Goal: Task Accomplishment & Management: Complete application form

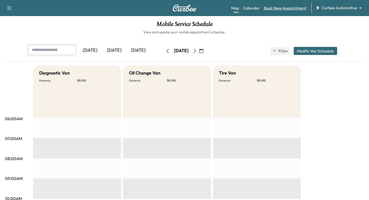
click at [277, 10] on link "Book New Appointment" at bounding box center [285, 8] width 42 height 6
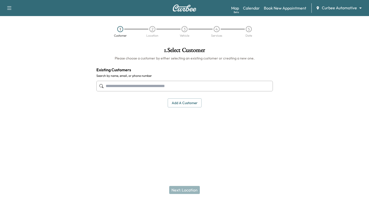
click at [351, 8] on body "Support Log Out Map Beta Calendar Book New Appointment Curbee Automotive ******…" at bounding box center [184, 100] width 369 height 200
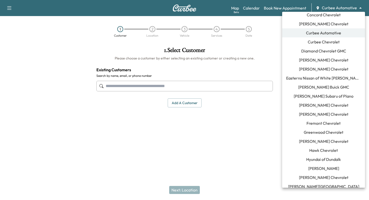
scroll to position [95, 0]
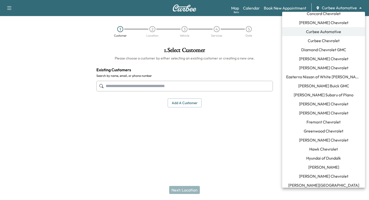
click at [318, 88] on span "[PERSON_NAME] Buick GMC" at bounding box center [323, 86] width 51 height 6
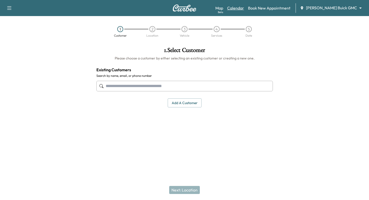
click at [244, 11] on link "Calendar" at bounding box center [235, 8] width 17 height 6
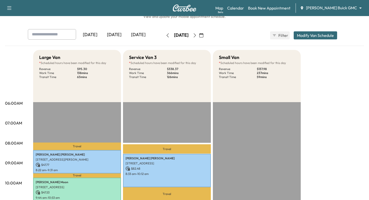
scroll to position [16, 0]
click at [163, 35] on button "button" at bounding box center [167, 35] width 9 height 8
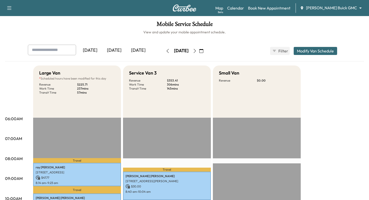
scroll to position [10, 0]
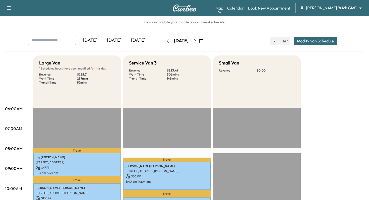
click at [166, 40] on icon "button" at bounding box center [168, 41] width 4 height 4
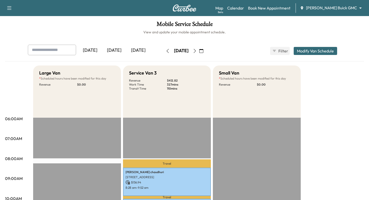
click at [163, 51] on button "button" at bounding box center [167, 51] width 9 height 8
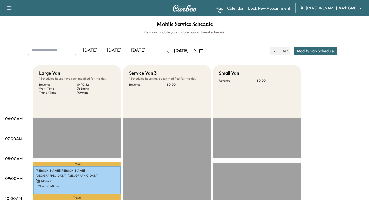
click at [347, 6] on body "Support Log Out Map Beta Calendar Book New Appointment [PERSON_NAME] Buick GMC …" at bounding box center [184, 100] width 369 height 200
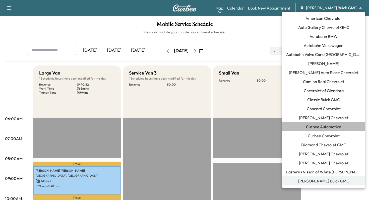
click at [327, 127] on span "Curbee Automotive" at bounding box center [323, 127] width 35 height 6
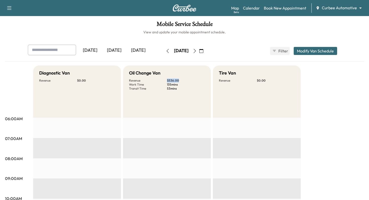
drag, startPoint x: 167, startPoint y: 80, endPoint x: 181, endPoint y: 80, distance: 13.1
click at [181, 80] on p "$ 536.00" at bounding box center [186, 81] width 38 height 4
click at [281, 6] on link "Book New Appointment" at bounding box center [285, 8] width 42 height 6
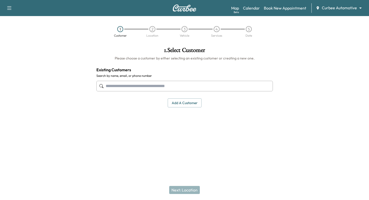
click at [159, 84] on input "text" at bounding box center [184, 86] width 176 height 11
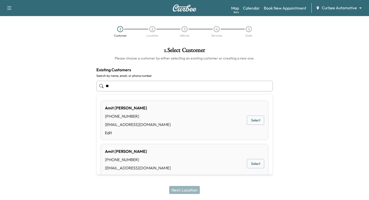
type input "*"
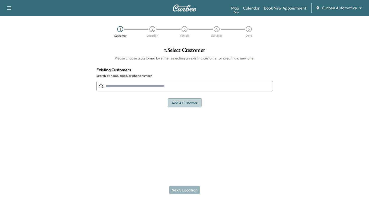
click at [169, 105] on button "Add a customer" at bounding box center [185, 102] width 34 height 9
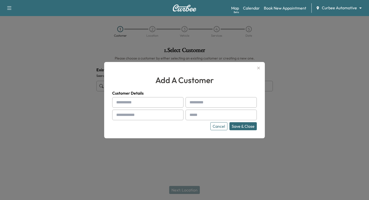
click at [159, 103] on input "text" at bounding box center [147, 102] width 71 height 11
type input "*****"
type input "******"
click at [144, 116] on input "text" at bounding box center [147, 115] width 71 height 11
type input "**********"
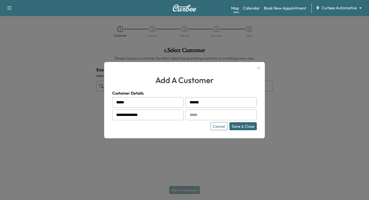
click at [199, 115] on input "text" at bounding box center [221, 115] width 71 height 11
type input "**********"
click at [241, 124] on button "Save & Close" at bounding box center [242, 126] width 27 height 8
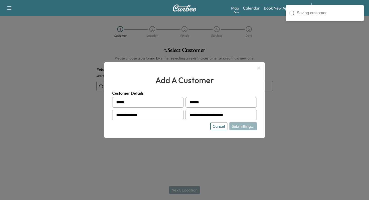
type input "**********"
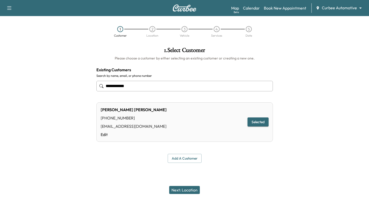
click at [187, 189] on button "Next: Location" at bounding box center [184, 190] width 31 height 8
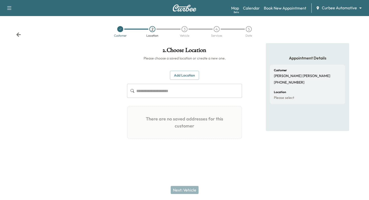
click at [187, 76] on button "Add Location" at bounding box center [184, 75] width 29 height 9
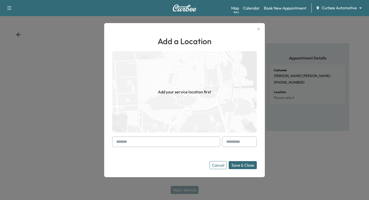
click at [161, 143] on input "text" at bounding box center [166, 142] width 108 height 11
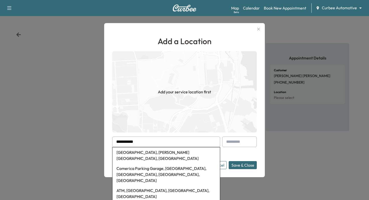
click at [146, 149] on li "[GEOGRAPHIC_DATA], [PERSON_NAME][GEOGRAPHIC_DATA], [GEOGRAPHIC_DATA]" at bounding box center [165, 155] width 107 height 16
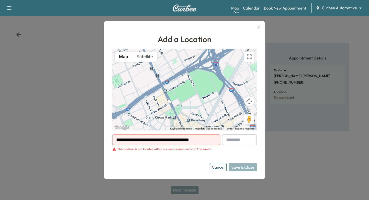
click at [200, 143] on input "**********" at bounding box center [166, 140] width 108 height 11
drag, startPoint x: 210, startPoint y: 140, endPoint x: 104, endPoint y: 137, distance: 106.0
click at [104, 137] on div "**********" at bounding box center [184, 100] width 161 height 158
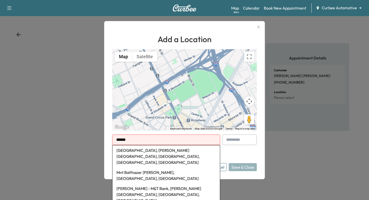
click at [131, 151] on li "[GEOGRAPHIC_DATA], [PERSON_NAME][GEOGRAPHIC_DATA], [GEOGRAPHIC_DATA], [GEOGRAPH…" at bounding box center [165, 156] width 107 height 22
type input "**********"
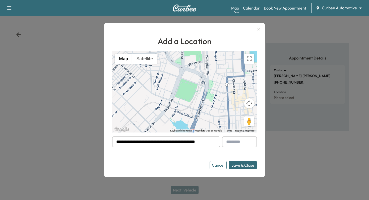
click at [240, 164] on button "Save & Close" at bounding box center [243, 165] width 28 height 8
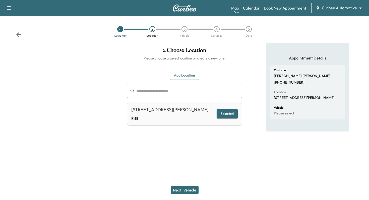
click at [185, 192] on button "Next: Vehicle" at bounding box center [185, 190] width 28 height 8
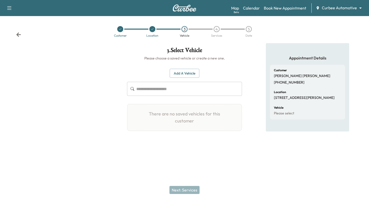
click at [185, 73] on button "Add a Vehicle" at bounding box center [185, 73] width 30 height 9
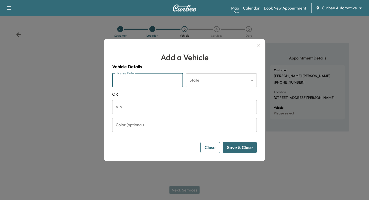
click at [156, 80] on input "License Plate" at bounding box center [147, 80] width 71 height 14
type input "****"
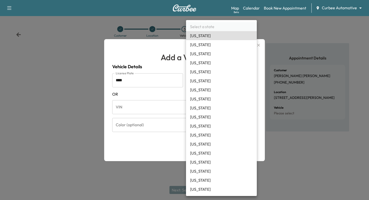
click at [226, 76] on body "Support Log Out Map Beta Calendar Book New Appointment Curbee Automotive ******…" at bounding box center [184, 100] width 369 height 200
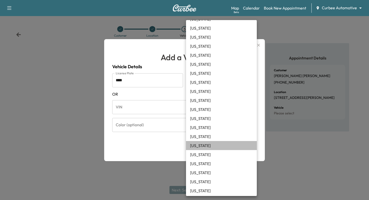
click at [200, 144] on li "[US_STATE]" at bounding box center [221, 145] width 71 height 9
type input "**"
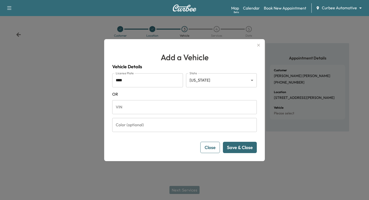
click at [234, 149] on button "Save & Close" at bounding box center [240, 147] width 34 height 11
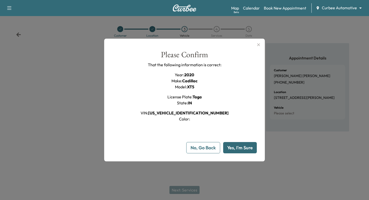
click at [234, 149] on button "Yes, I'm Sure" at bounding box center [240, 147] width 34 height 11
type input "**"
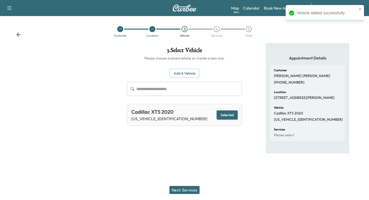
click at [185, 190] on button "Next: Services" at bounding box center [184, 190] width 30 height 8
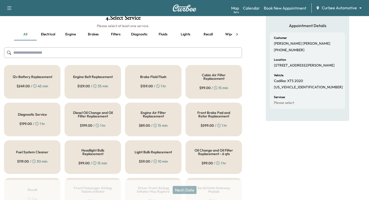
scroll to position [27, 0]
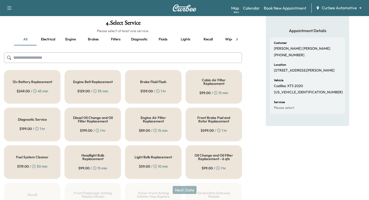
click at [160, 86] on div "Brake Fluid Flush $ 159.00 / 1 hr" at bounding box center [153, 87] width 56 height 34
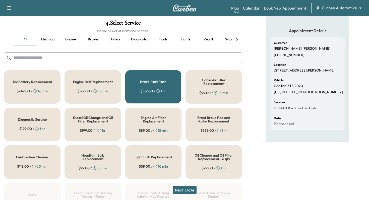
click at [183, 39] on button "Lights" at bounding box center [185, 39] width 23 height 12
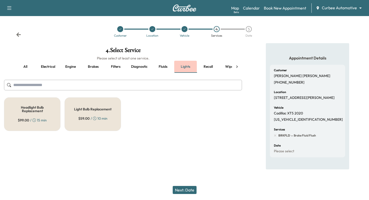
scroll to position [0, 0]
click at [100, 106] on div "Light Bulb Replacement $ 59.00 / 10 min" at bounding box center [93, 114] width 56 height 34
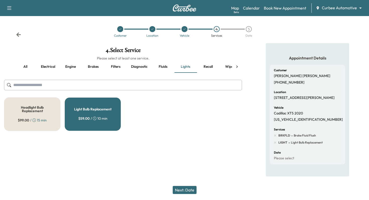
click at [207, 69] on button "Recall" at bounding box center [208, 67] width 23 height 12
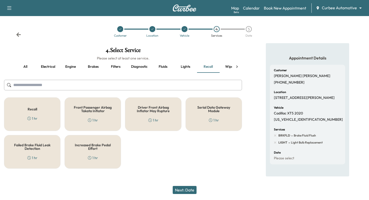
click at [206, 107] on h5 "Serial Data Gateway Module" at bounding box center [214, 109] width 40 height 7
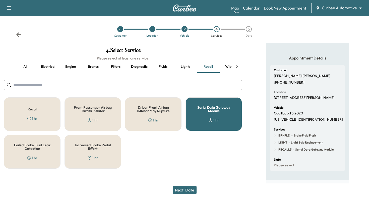
click at [187, 190] on button "Next: Date" at bounding box center [185, 190] width 24 height 8
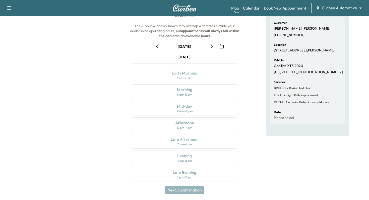
scroll to position [50, 0]
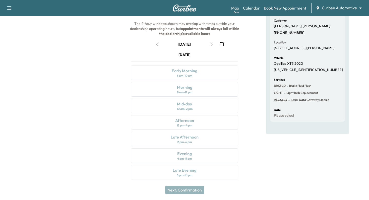
click at [211, 45] on icon "button" at bounding box center [212, 44] width 2 height 4
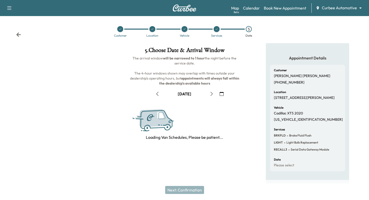
scroll to position [0, 0]
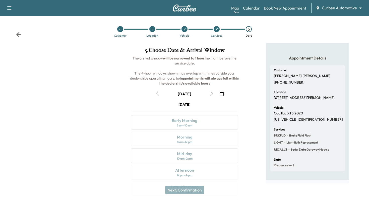
click at [212, 92] on icon "button" at bounding box center [212, 94] width 4 height 4
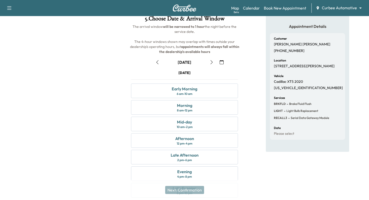
scroll to position [51, 0]
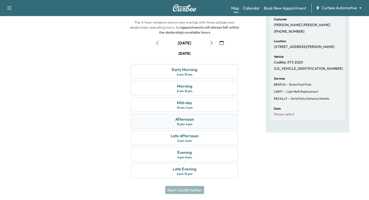
click at [206, 121] on div "Afternoon 12 pm - 4 pm" at bounding box center [184, 121] width 107 height 15
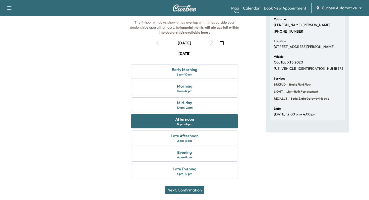
click at [186, 190] on button "Next: Confirmation" at bounding box center [184, 190] width 39 height 8
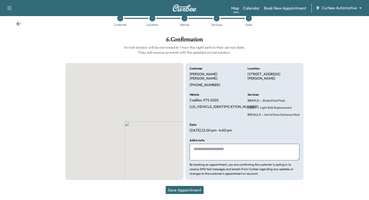
scroll to position [6, 0]
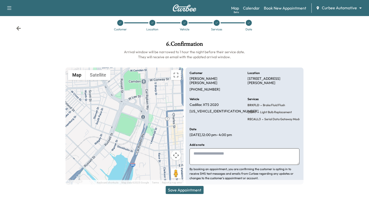
click at [211, 153] on textarea at bounding box center [245, 156] width 110 height 17
type textarea "**********"
click at [175, 191] on button "Save Appointment" at bounding box center [185, 190] width 38 height 8
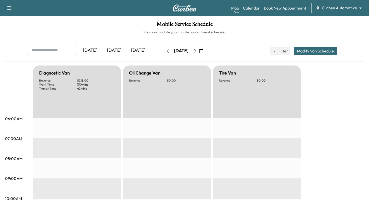
click at [305, 51] on button "Modify Van Schedule" at bounding box center [315, 51] width 43 height 8
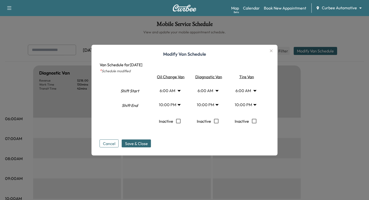
click at [216, 105] on body "Support Log Out Map Beta Calendar Book New Appointment Curbee Automotive ******…" at bounding box center [184, 100] width 369 height 200
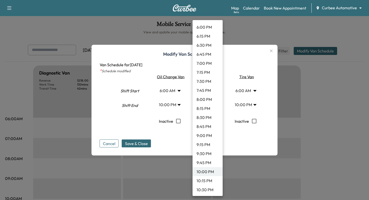
scroll to position [658, 0]
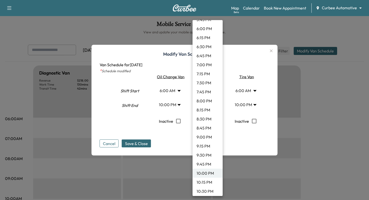
click at [212, 28] on li "6:00 PM" at bounding box center [208, 28] width 30 height 9
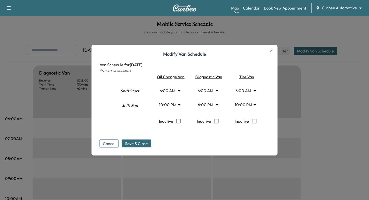
click at [217, 104] on body "Support Log Out Map Beta Calendar Book New Appointment Curbee Automotive ******…" at bounding box center [184, 100] width 369 height 200
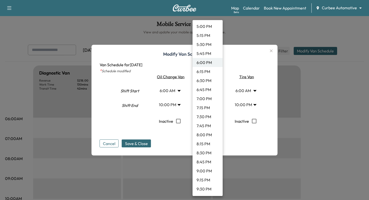
scroll to position [648, 0]
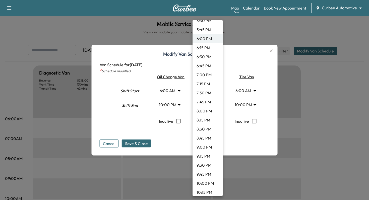
click at [204, 183] on li "10:00 PM" at bounding box center [208, 183] width 30 height 9
type input "**"
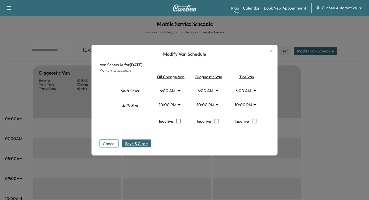
click at [134, 144] on span "Save & Close" at bounding box center [136, 143] width 23 height 6
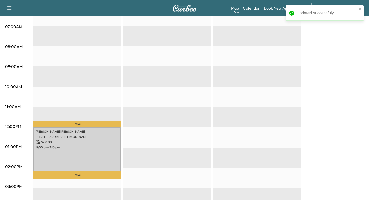
scroll to position [113, 0]
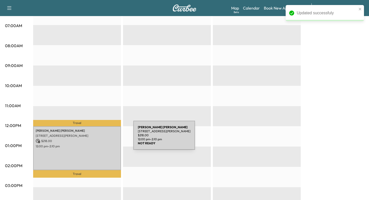
click at [96, 138] on div "[PERSON_NAME] [STREET_ADDRESS][PERSON_NAME] $ 218.00 12:00 pm - 2:10 pm" at bounding box center [77, 148] width 88 height 44
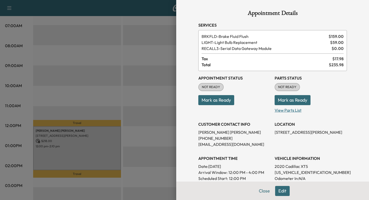
click at [286, 112] on p "View Parts List" at bounding box center [311, 109] width 72 height 8
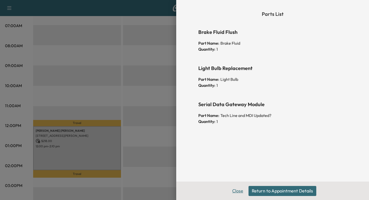
click at [239, 191] on button "Close" at bounding box center [238, 191] width 18 height 10
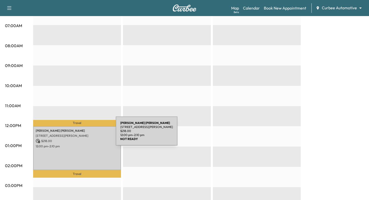
click at [78, 134] on p "[STREET_ADDRESS][PERSON_NAME]" at bounding box center [77, 136] width 83 height 4
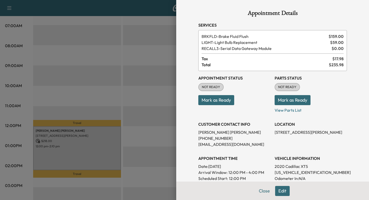
click at [296, 100] on button "Mark as Ready" at bounding box center [293, 100] width 36 height 10
click at [228, 98] on button "Mark as Ready" at bounding box center [216, 100] width 36 height 10
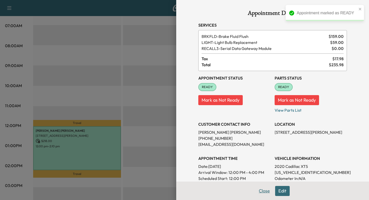
click at [262, 189] on button "Close" at bounding box center [265, 191] width 18 height 10
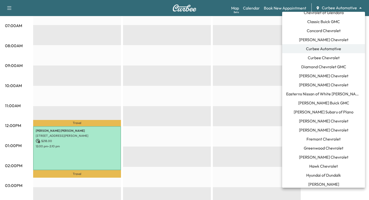
scroll to position [80, 0]
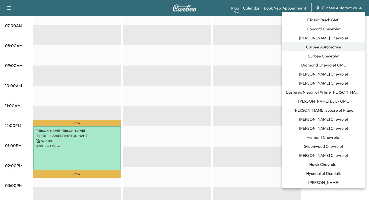
click at [329, 98] on span "[PERSON_NAME] Buick GMC" at bounding box center [323, 101] width 51 height 6
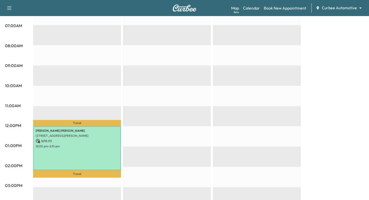
scroll to position [0, 0]
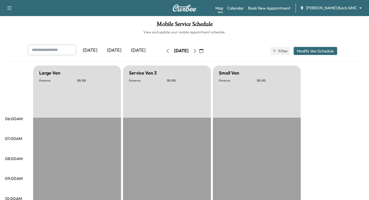
click at [166, 52] on icon "button" at bounding box center [168, 51] width 4 height 4
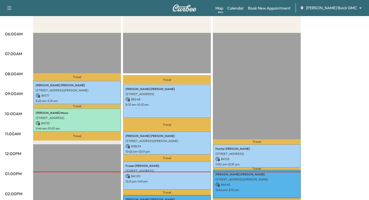
scroll to position [79, 0]
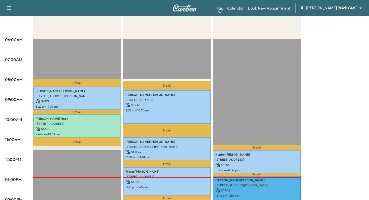
click at [223, 8] on link "Map Beta" at bounding box center [219, 8] width 8 height 6
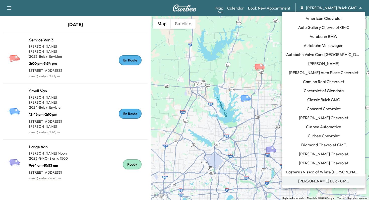
click at [354, 8] on body "Support Log Out Map Beta Calendar Book New Appointment [PERSON_NAME] Buick GMC …" at bounding box center [184, 100] width 369 height 200
click at [325, 133] on span "Curbee Chevrolet" at bounding box center [324, 136] width 32 height 6
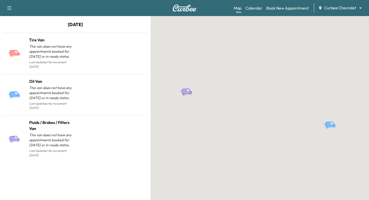
click at [347, 7] on body "Support Log Out Map Beta Calendar Book New Appointment Curbee Chevrolet *******…" at bounding box center [184, 100] width 369 height 200
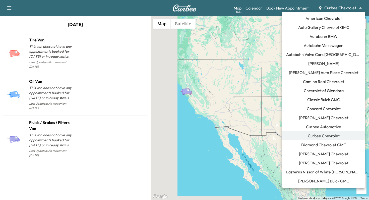
click at [331, 124] on span "Curbee Automotive" at bounding box center [323, 127] width 35 height 6
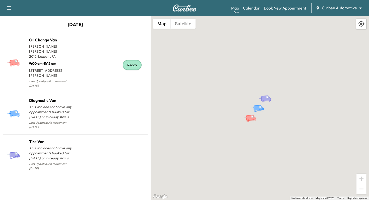
click at [258, 9] on link "Calendar" at bounding box center [251, 8] width 17 height 6
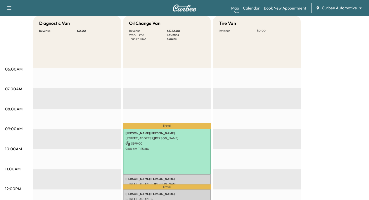
scroll to position [52, 0]
